Goal: Check status: Check status

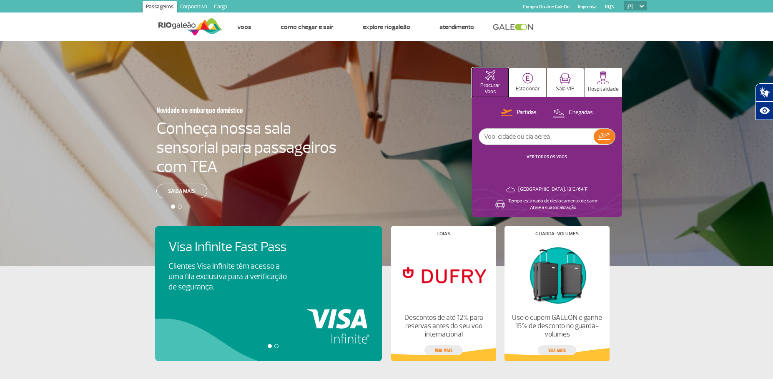
click at [494, 72] on img at bounding box center [490, 75] width 10 height 10
click at [579, 114] on p "Chegadas" at bounding box center [581, 113] width 24 height 8
click at [556, 136] on input "text" at bounding box center [536, 137] width 115 height 16
type input "poa"
click at [609, 136] on img at bounding box center [604, 137] width 12 height 12
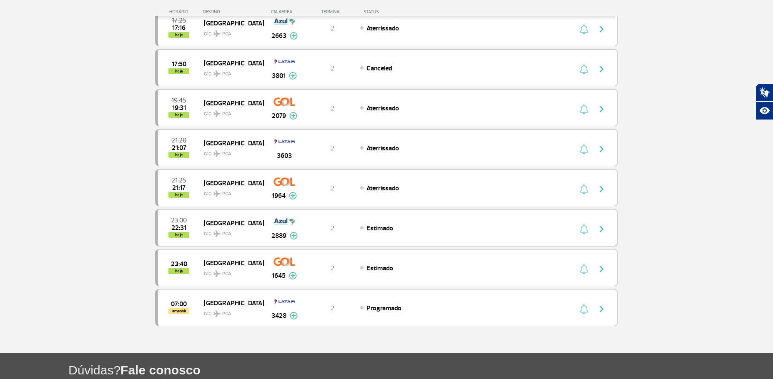
scroll to position [333, 0]
